Goal: Check status: Check status

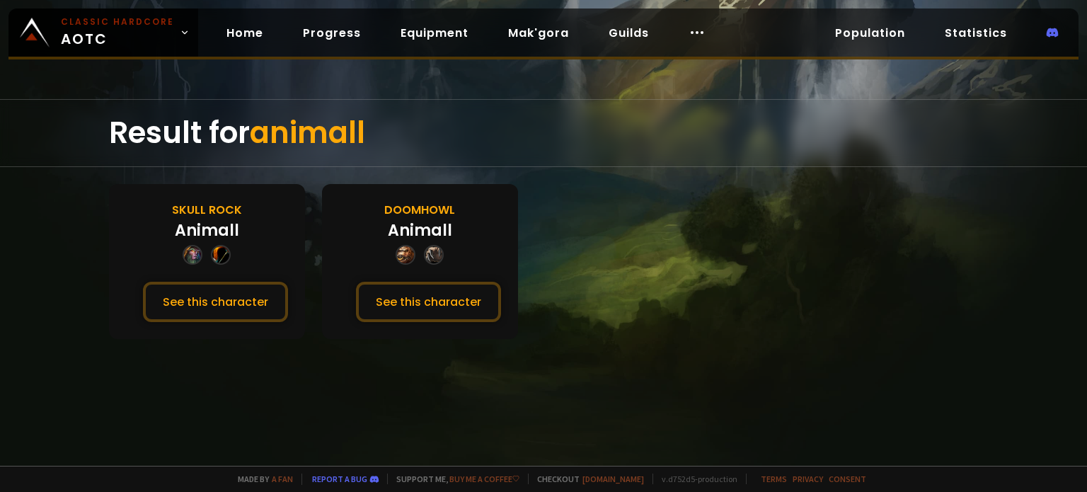
click at [417, 320] on div "Doomhowl Animall See this character" at bounding box center [420, 261] width 196 height 155
click at [419, 305] on button "See this character" at bounding box center [428, 302] width 145 height 40
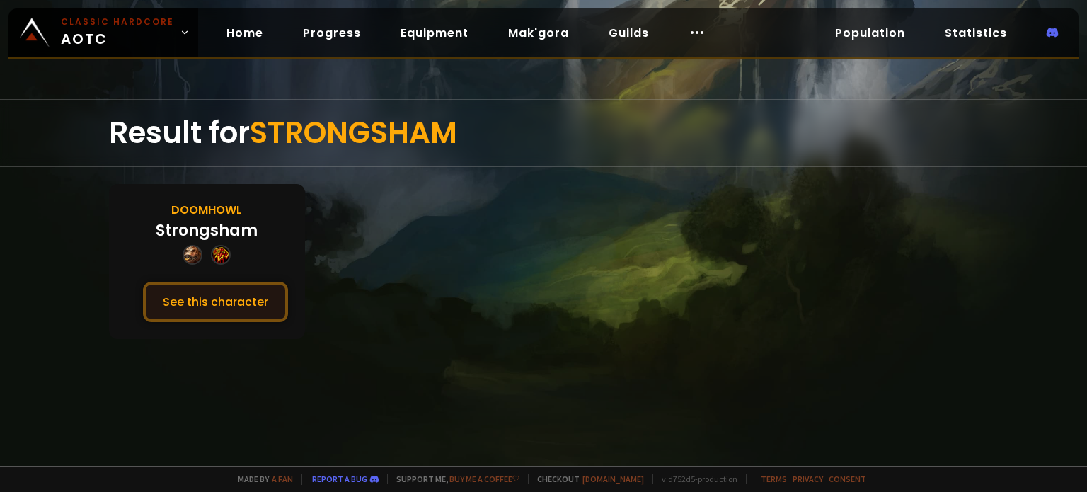
click at [246, 297] on button "See this character" at bounding box center [215, 302] width 145 height 40
